Goal: Task Accomplishment & Management: Use online tool/utility

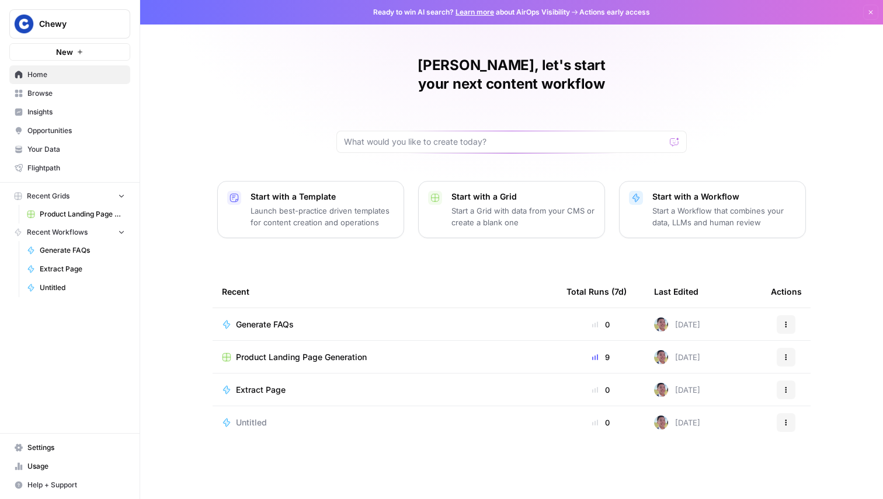
click at [48, 97] on span "Browse" at bounding box center [76, 93] width 98 height 11
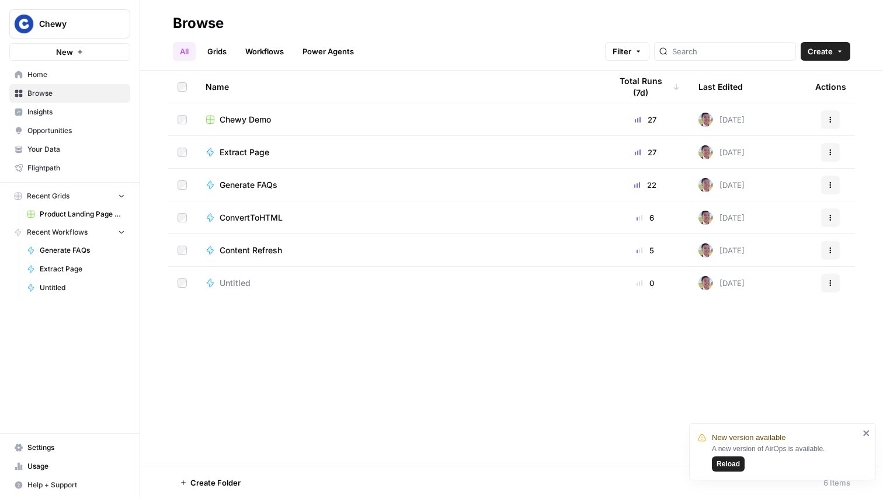
click at [251, 118] on span "Chewy Demo" at bounding box center [245, 120] width 51 height 12
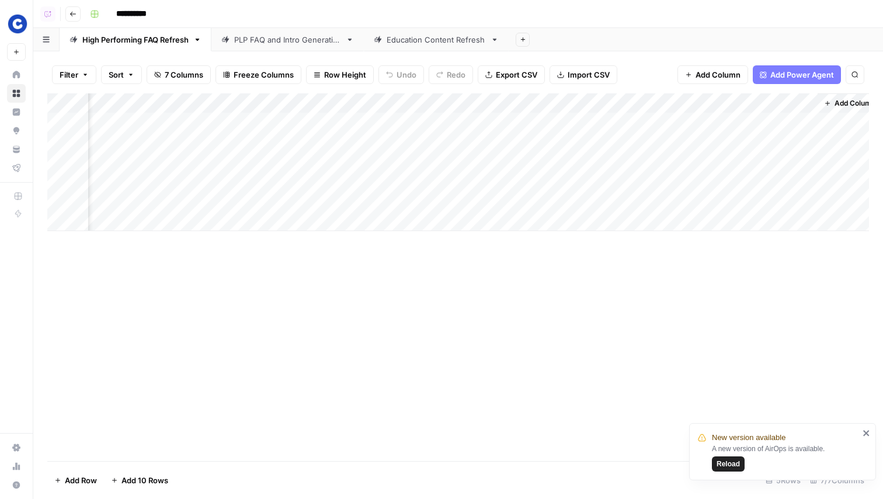
scroll to position [0, 151]
click at [789, 121] on div "Add Column" at bounding box center [458, 162] width 822 height 138
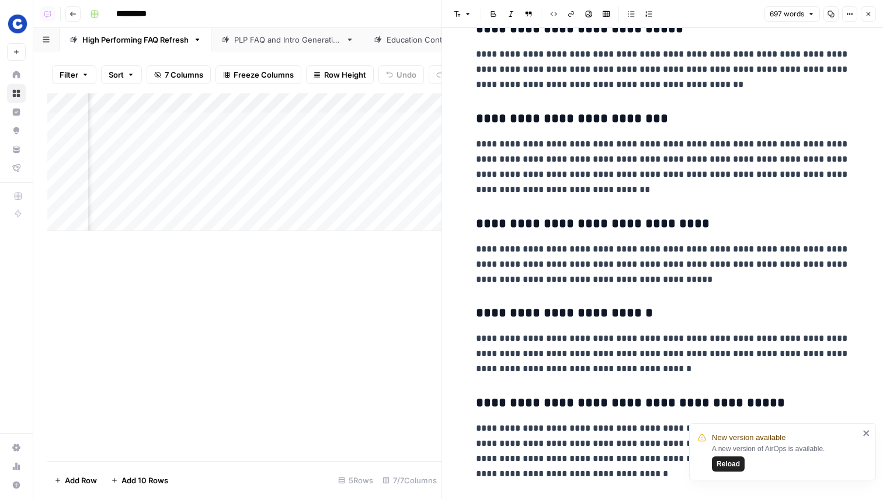
scroll to position [1010, 0]
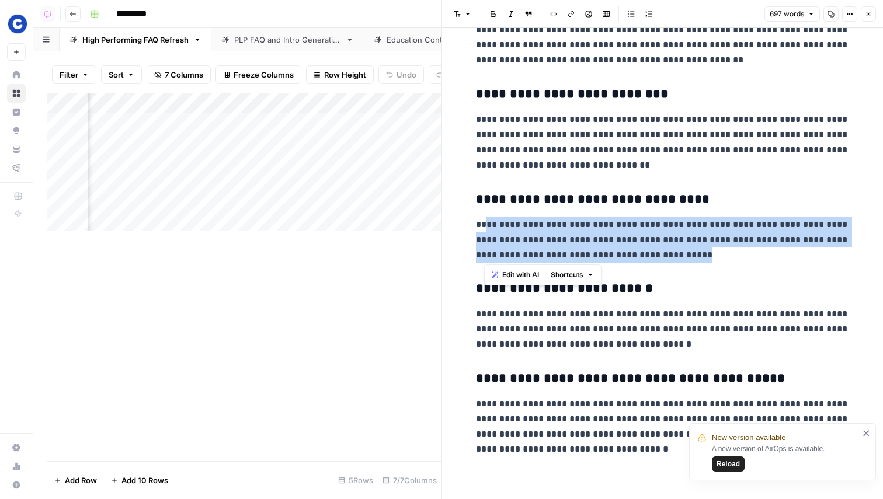
drag, startPoint x: 485, startPoint y: 220, endPoint x: 655, endPoint y: 256, distance: 173.1
click at [655, 256] on p "**********" at bounding box center [663, 240] width 374 height 46
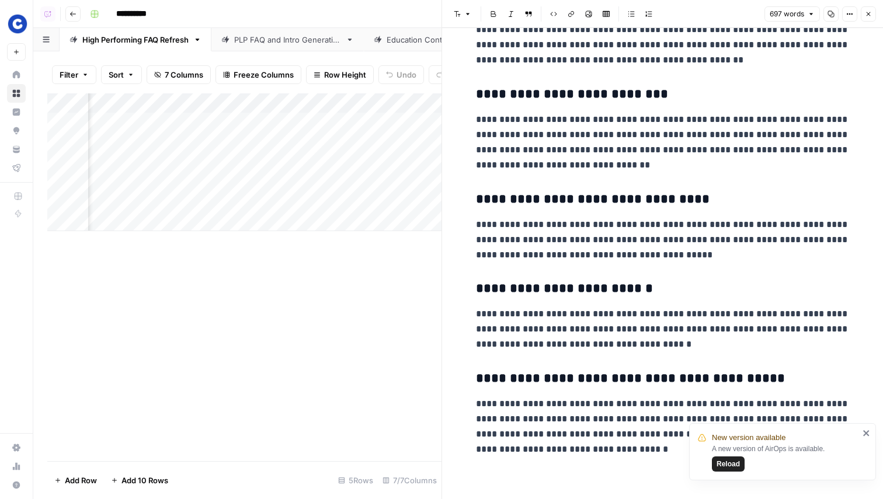
click at [863, 432] on icon "close" at bounding box center [866, 433] width 8 height 9
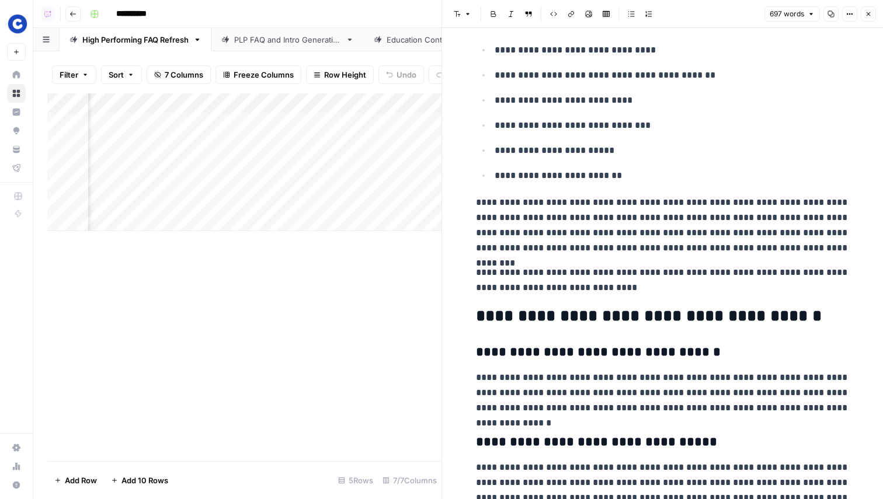
scroll to position [0, 0]
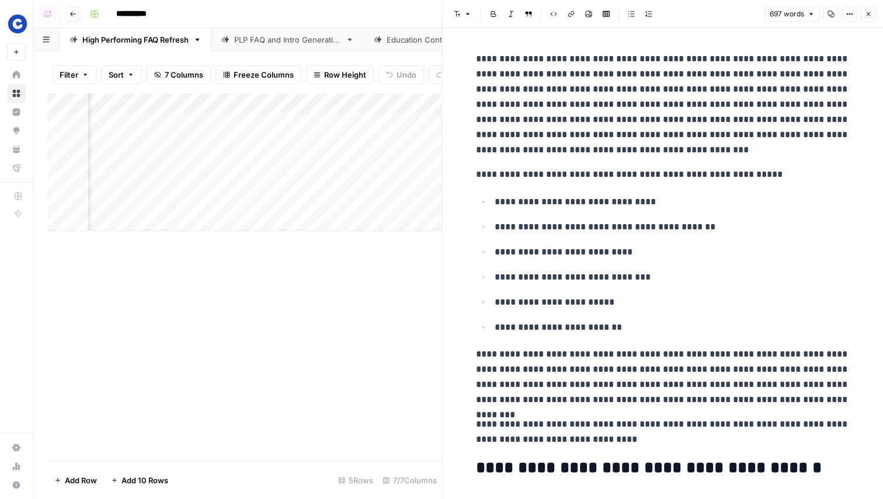
click at [873, 9] on button "Close" at bounding box center [868, 13] width 15 height 15
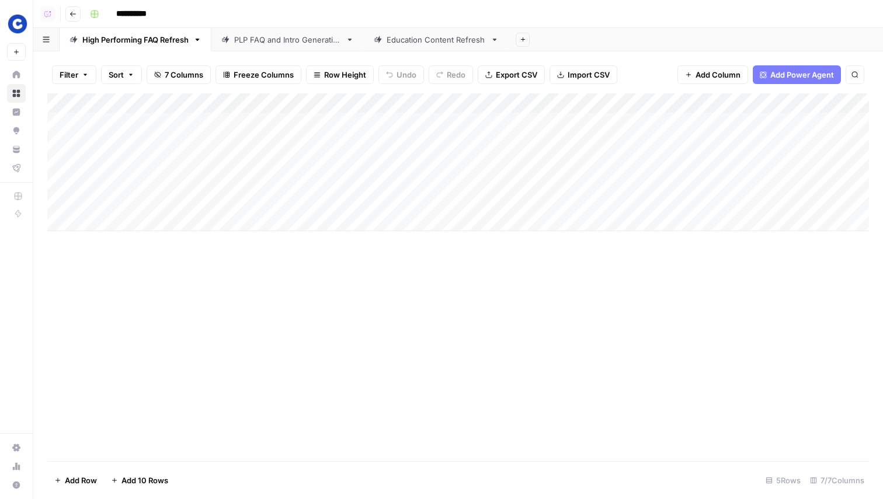
click at [575, 36] on div "Add Sheet" at bounding box center [696, 39] width 374 height 23
